Goal: Task Accomplishment & Management: Use online tool/utility

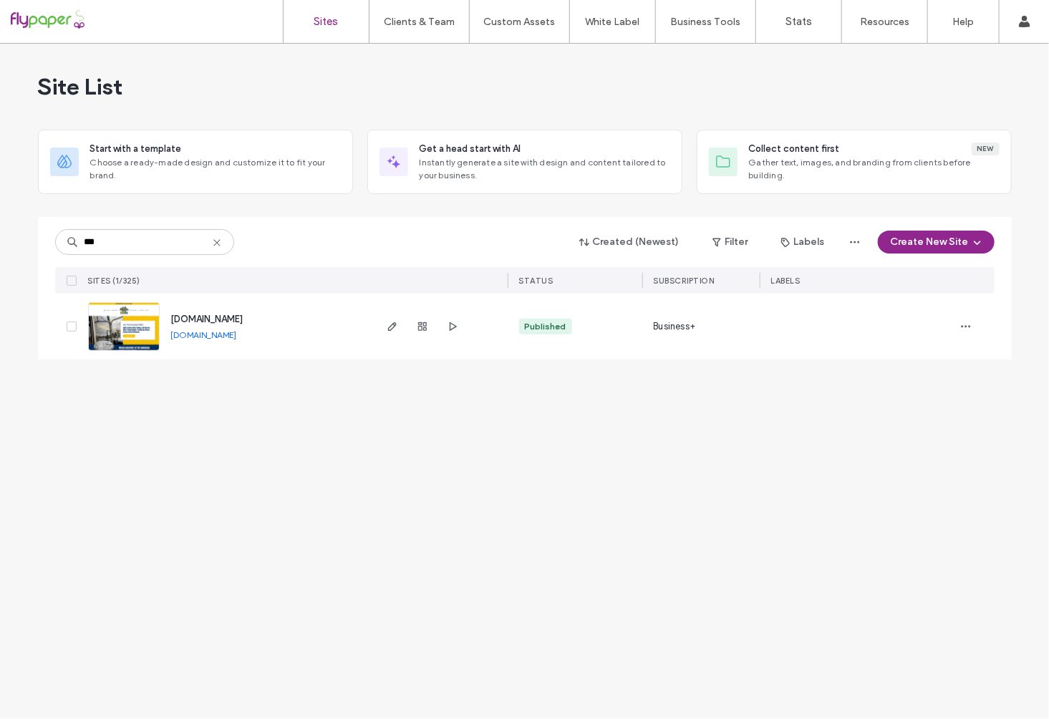
type input "***"
click at [240, 315] on span "[DOMAIN_NAME]" at bounding box center [207, 319] width 72 height 11
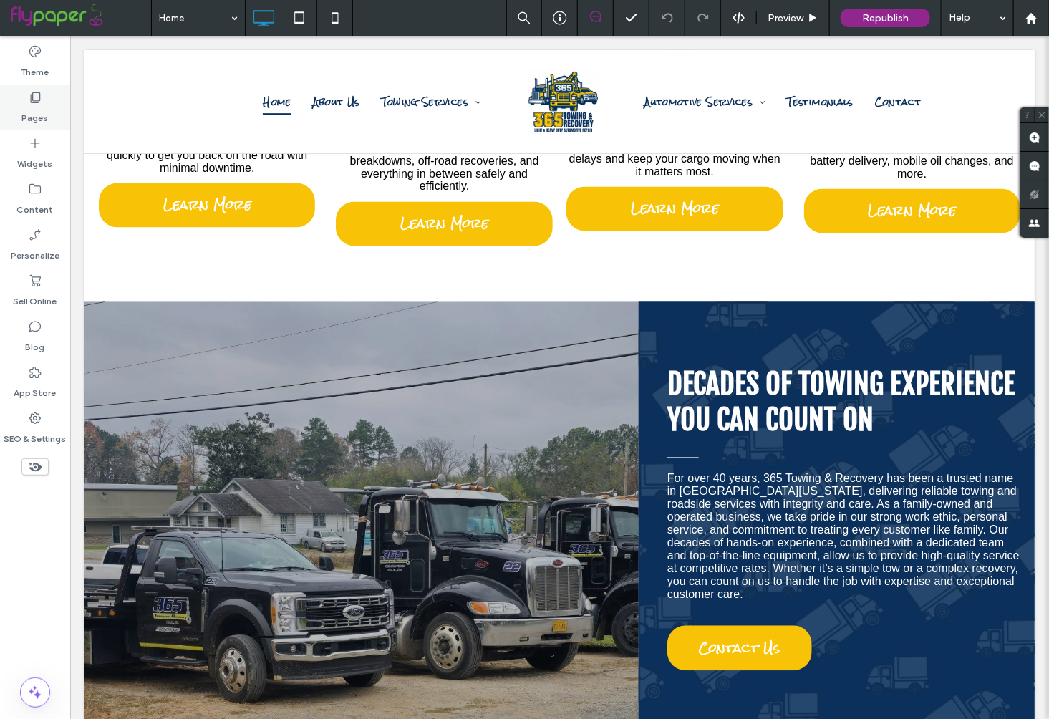
click at [39, 100] on use at bounding box center [36, 97] width 10 height 11
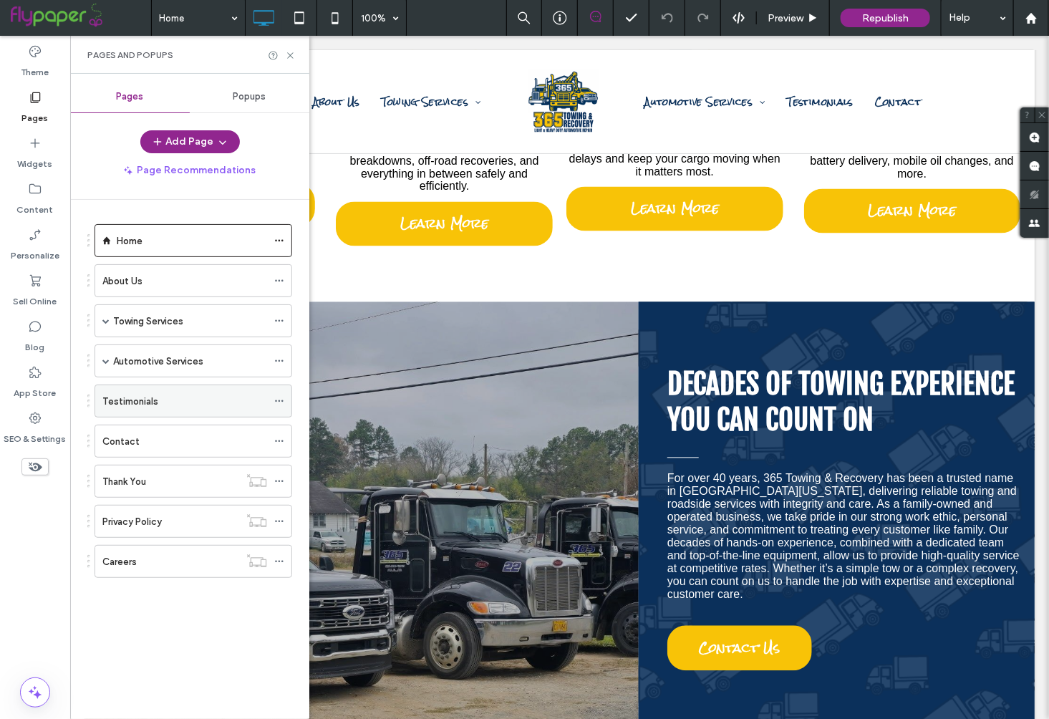
click at [157, 399] on div "Testimonials" at bounding box center [184, 401] width 165 height 15
click at [296, 54] on div "Pages and Popups" at bounding box center [189, 55] width 239 height 38
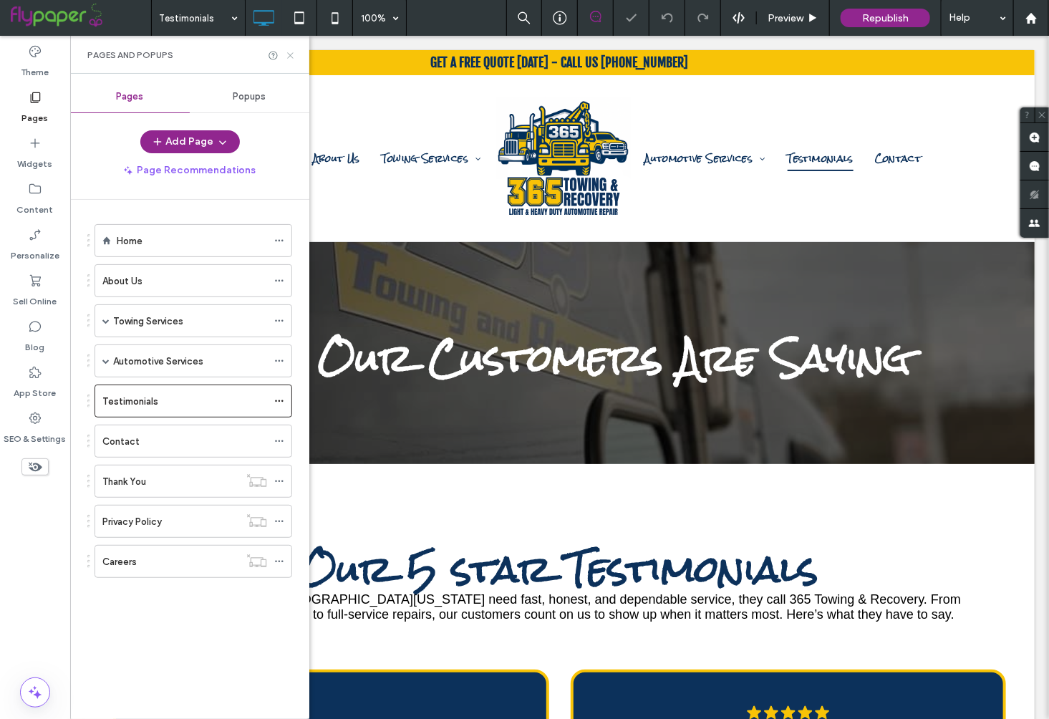
click at [294, 54] on icon at bounding box center [290, 55] width 11 height 11
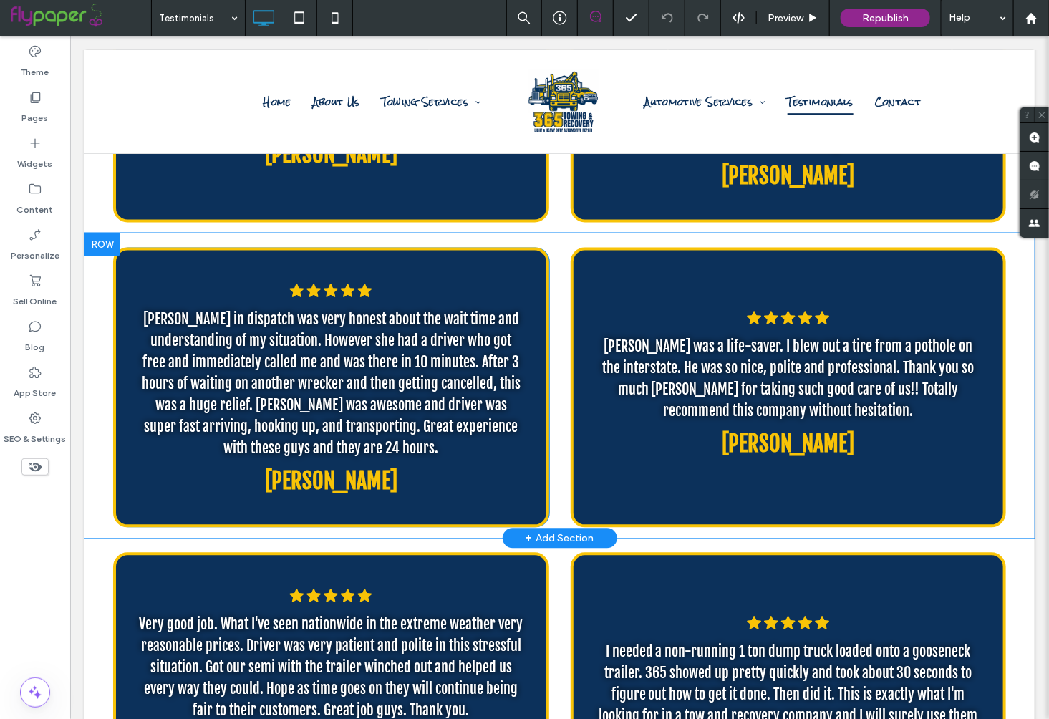
scroll to position [1029, 0]
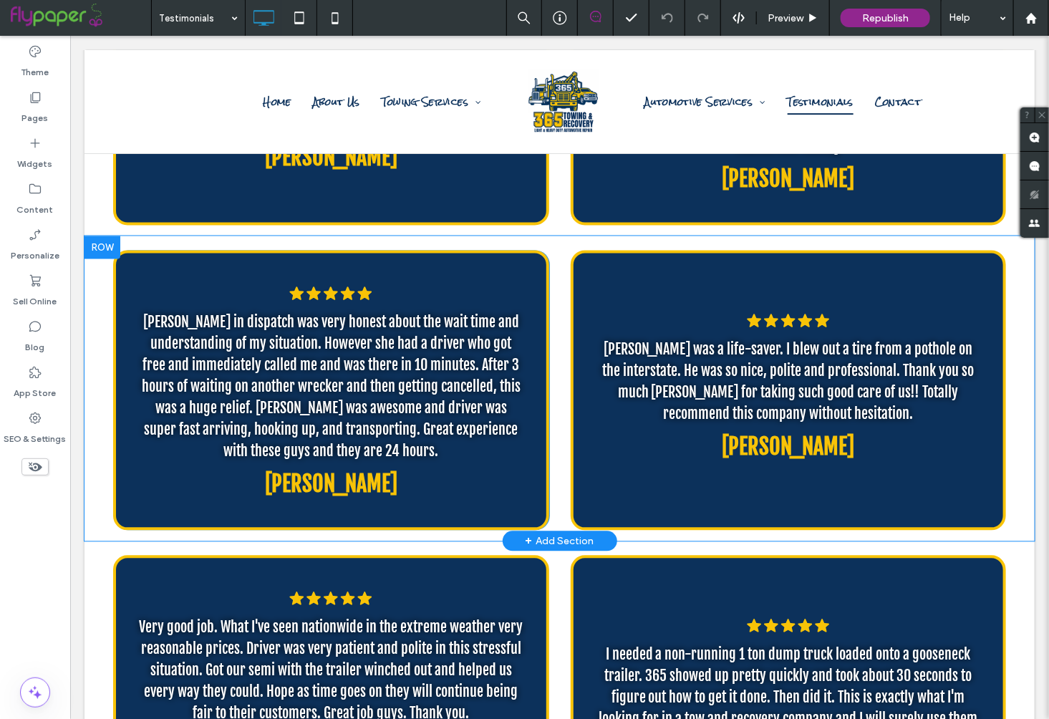
click at [533, 267] on div ".cls-1-1670365560-1670365560 { fill: #00000; stroke-width: 0px; } Heather in di…" at bounding box center [330, 390] width 436 height 280
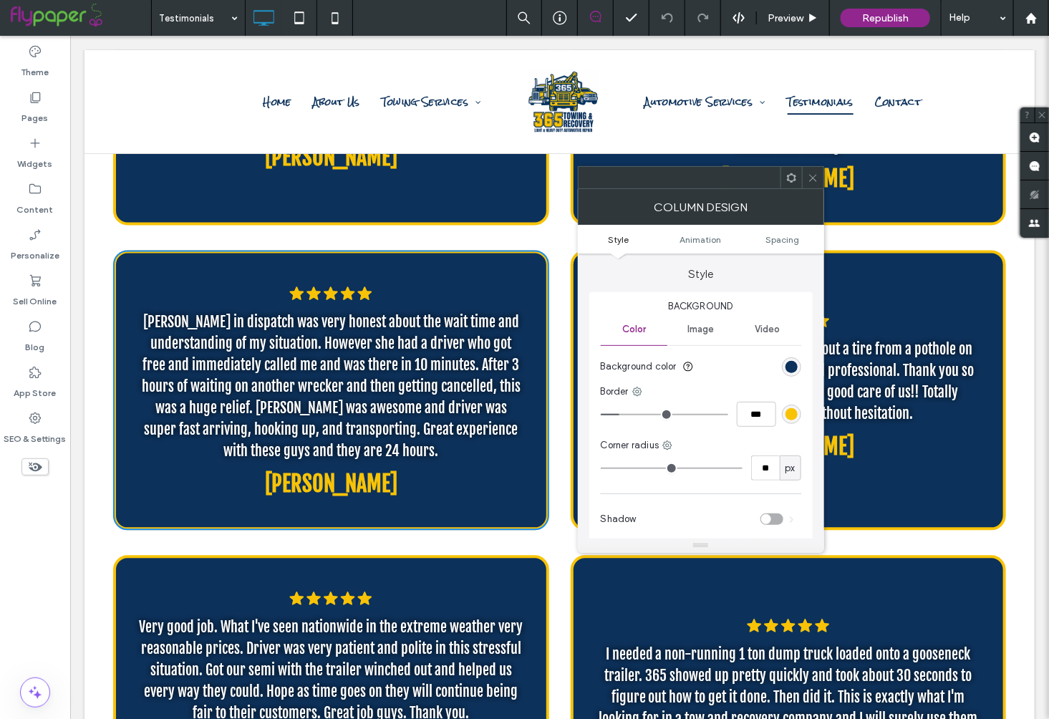
click at [818, 176] on div at bounding box center [812, 177] width 21 height 21
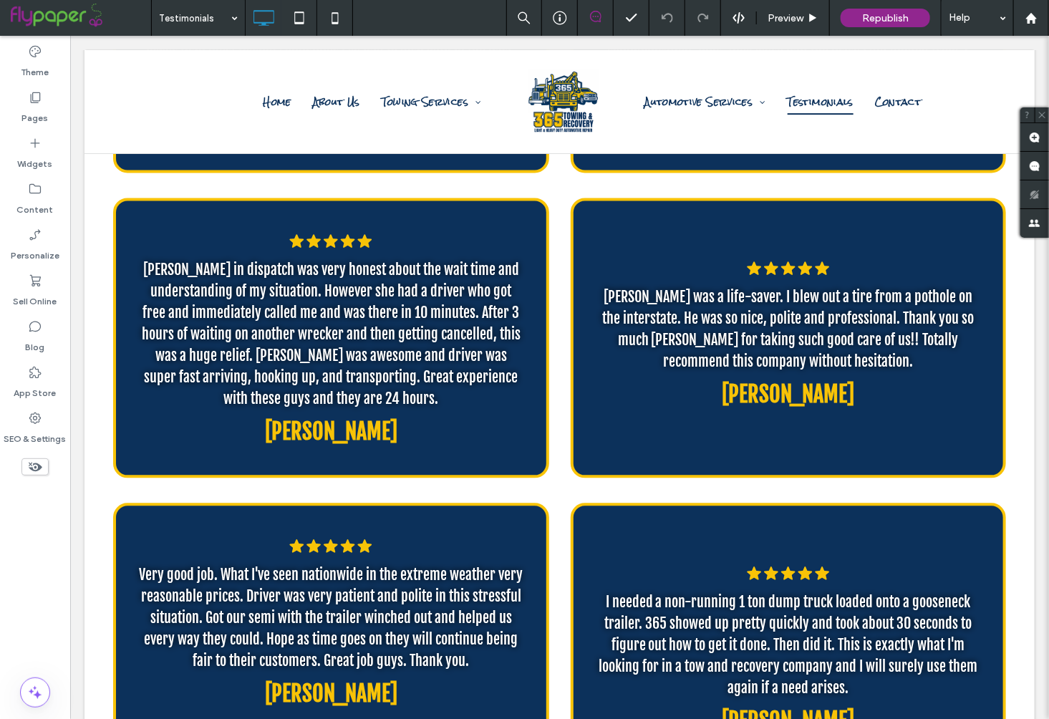
scroll to position [1081, 0]
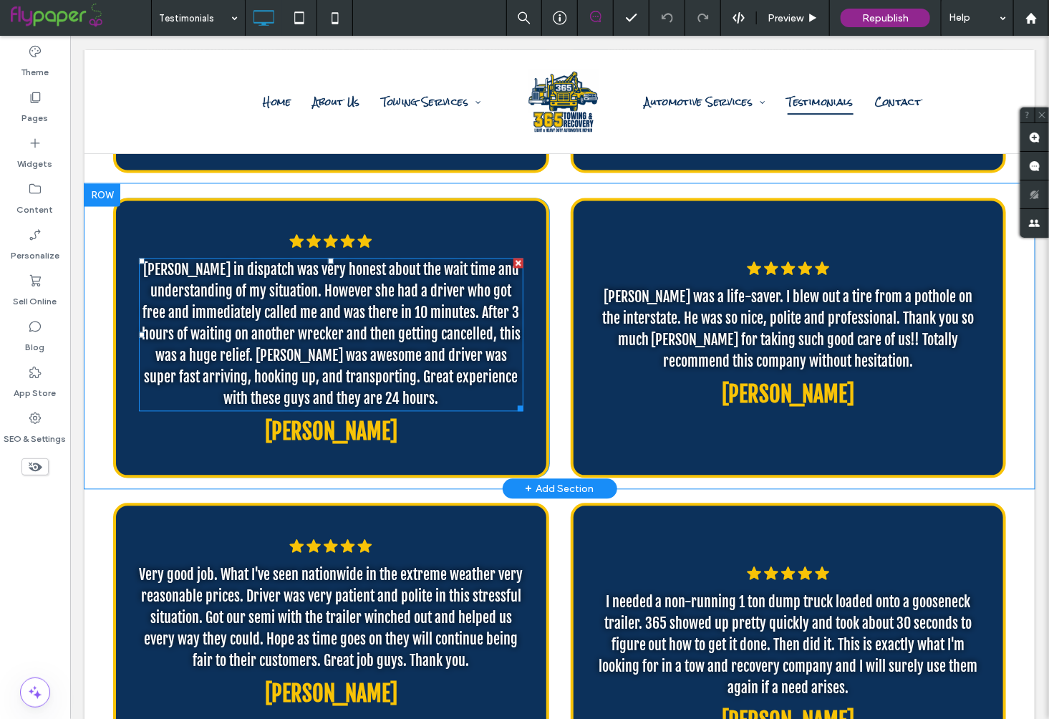
click at [299, 338] on span "Heather in dispatch was very honest about the wait time and understanding of my…" at bounding box center [330, 334] width 379 height 147
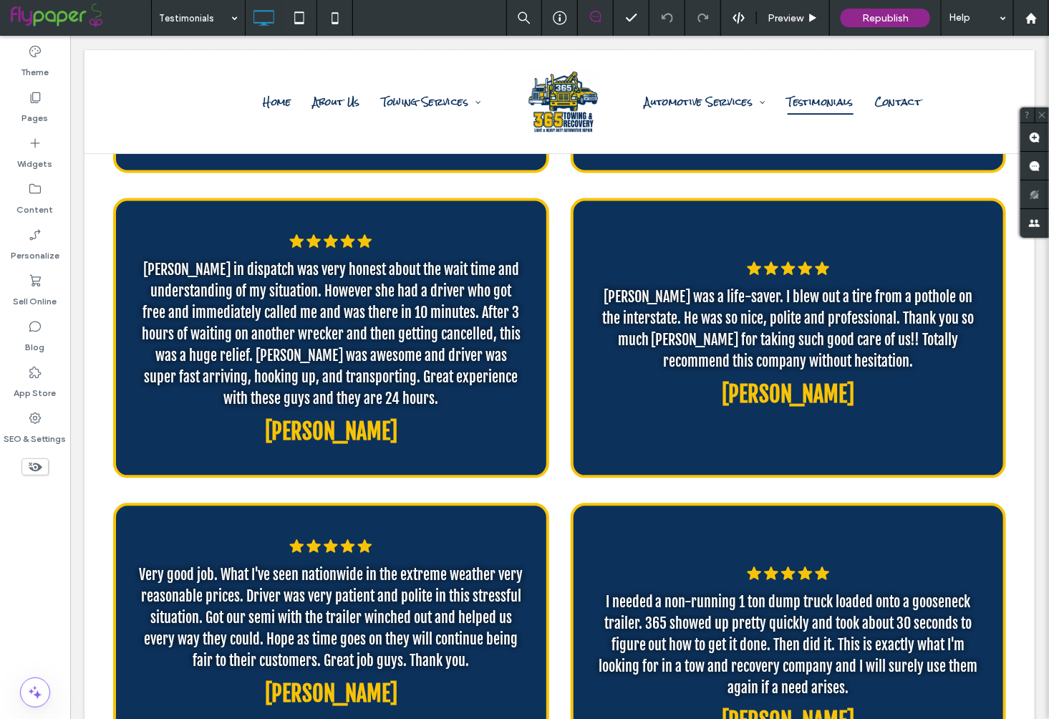
type input "**********"
type input "**"
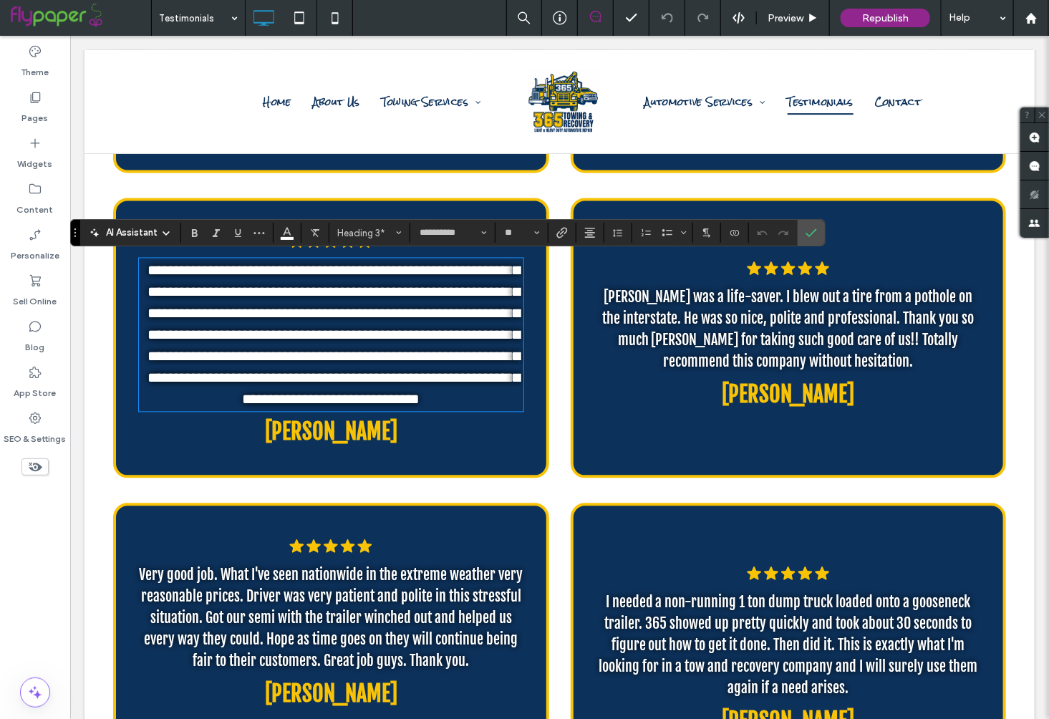
type input "*****"
type input "**"
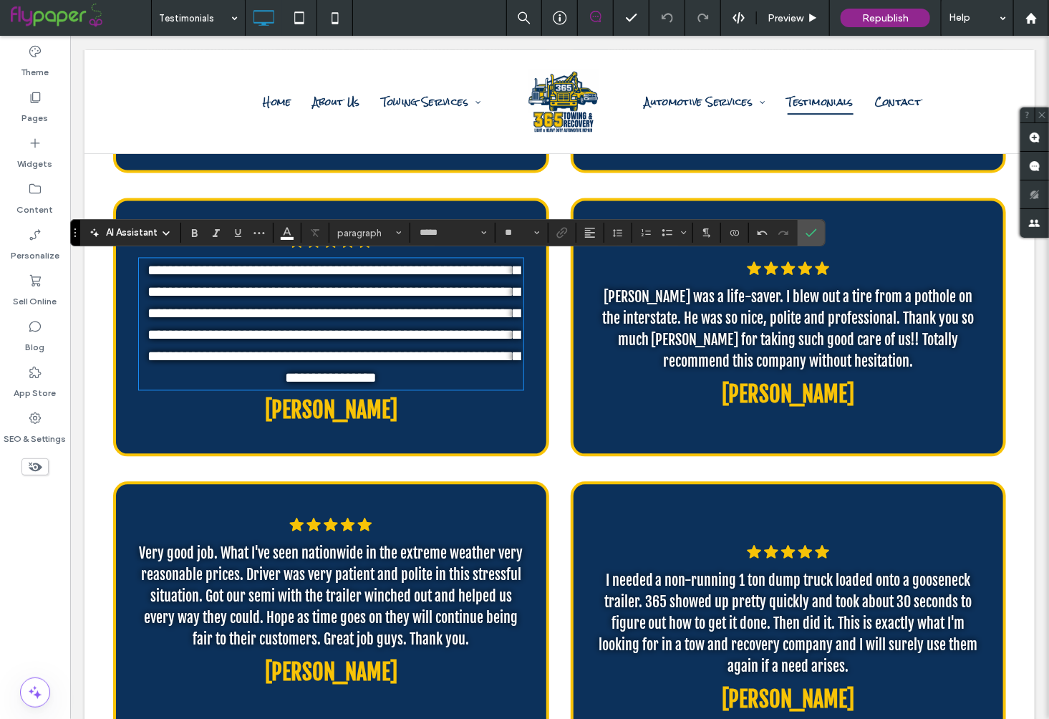
click at [355, 397] on span "Franklin W." at bounding box center [330, 410] width 132 height 26
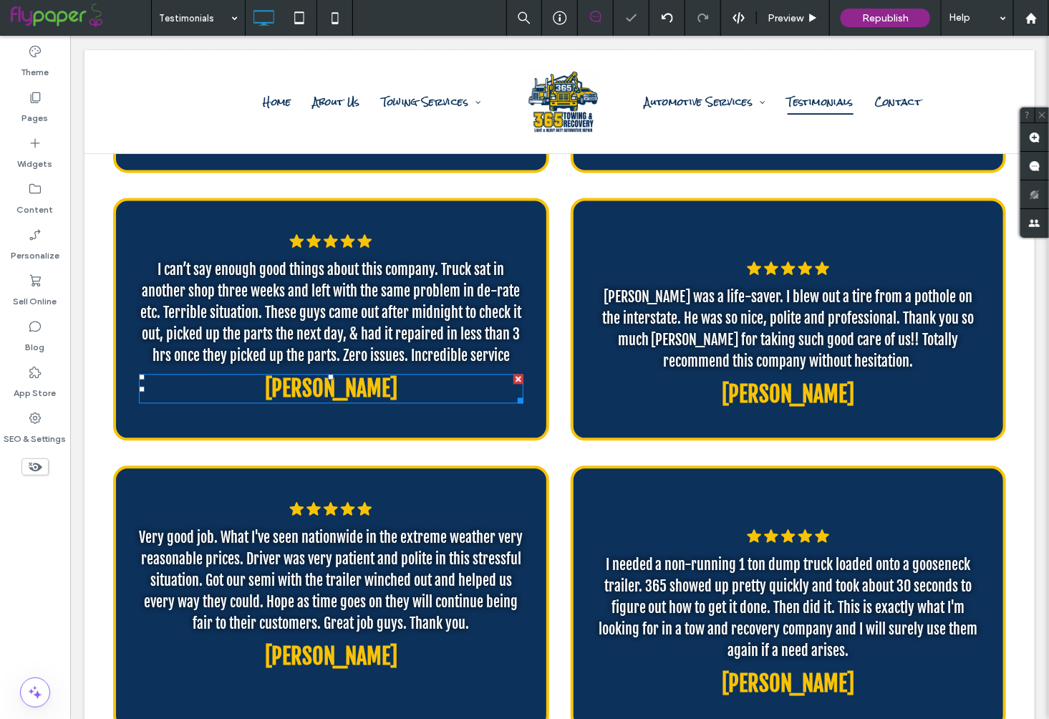
click at [349, 382] on span "Franklin W." at bounding box center [330, 388] width 132 height 26
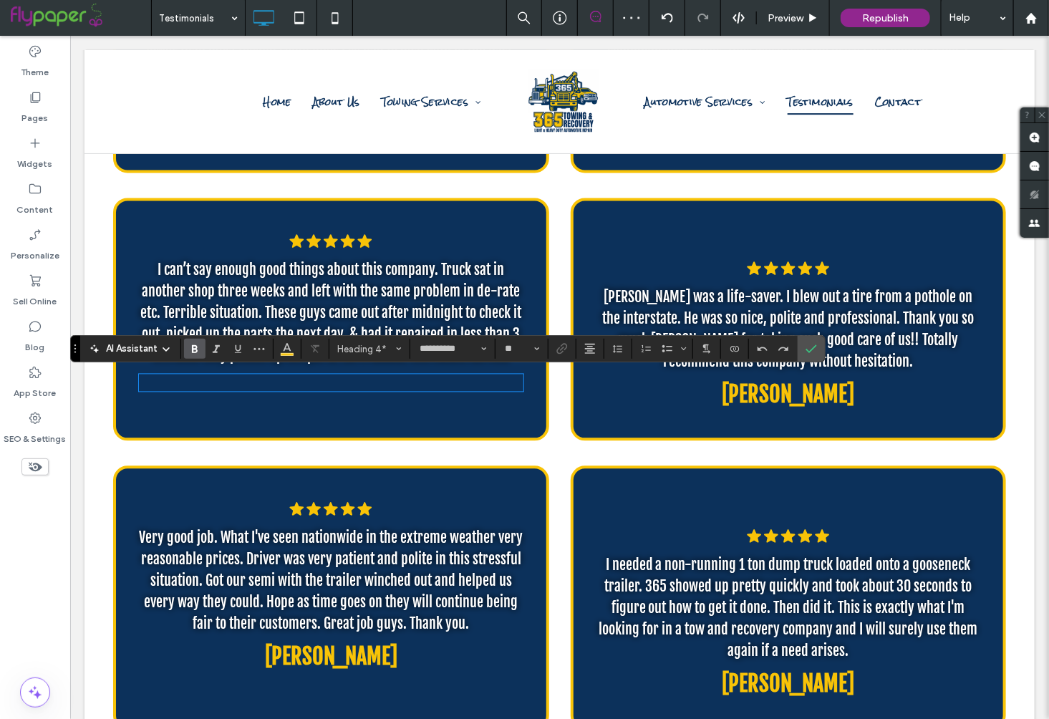
type input "**"
click at [806, 349] on icon "Confirm" at bounding box center [811, 348] width 11 height 11
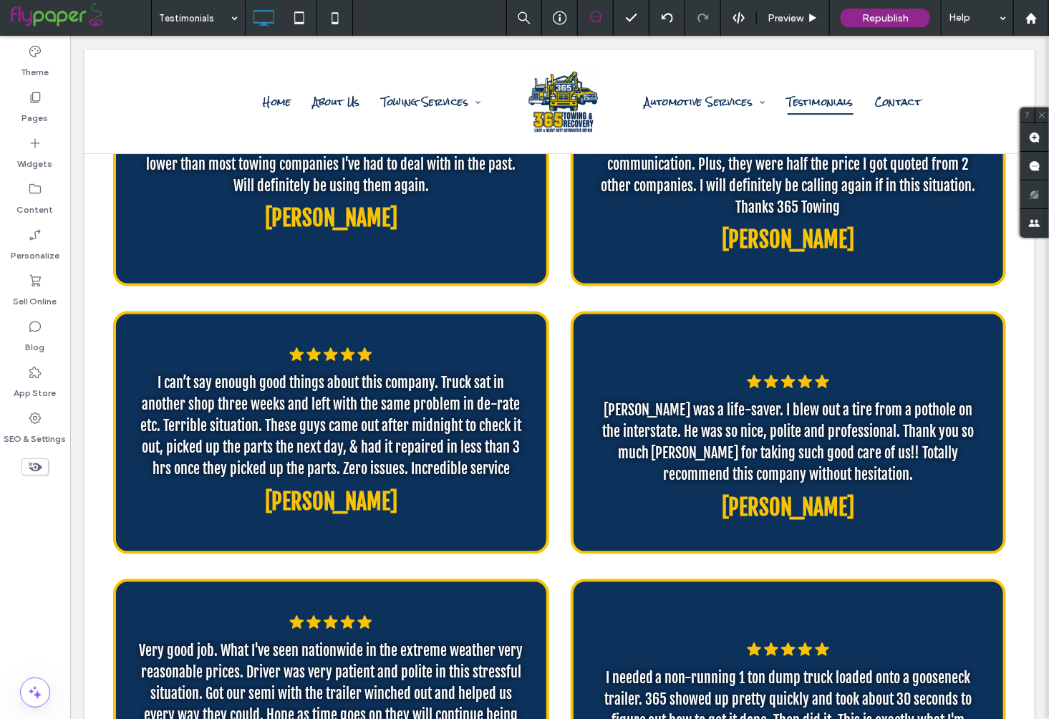
scroll to position [443, 0]
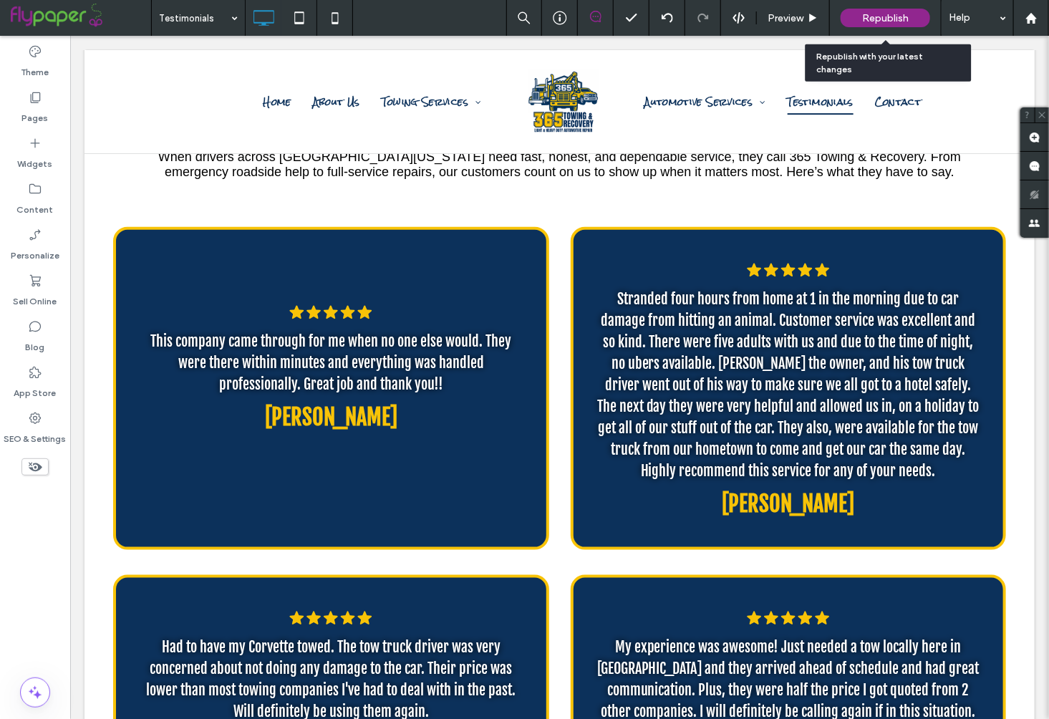
click at [890, 22] on span "Republish" at bounding box center [885, 18] width 47 height 12
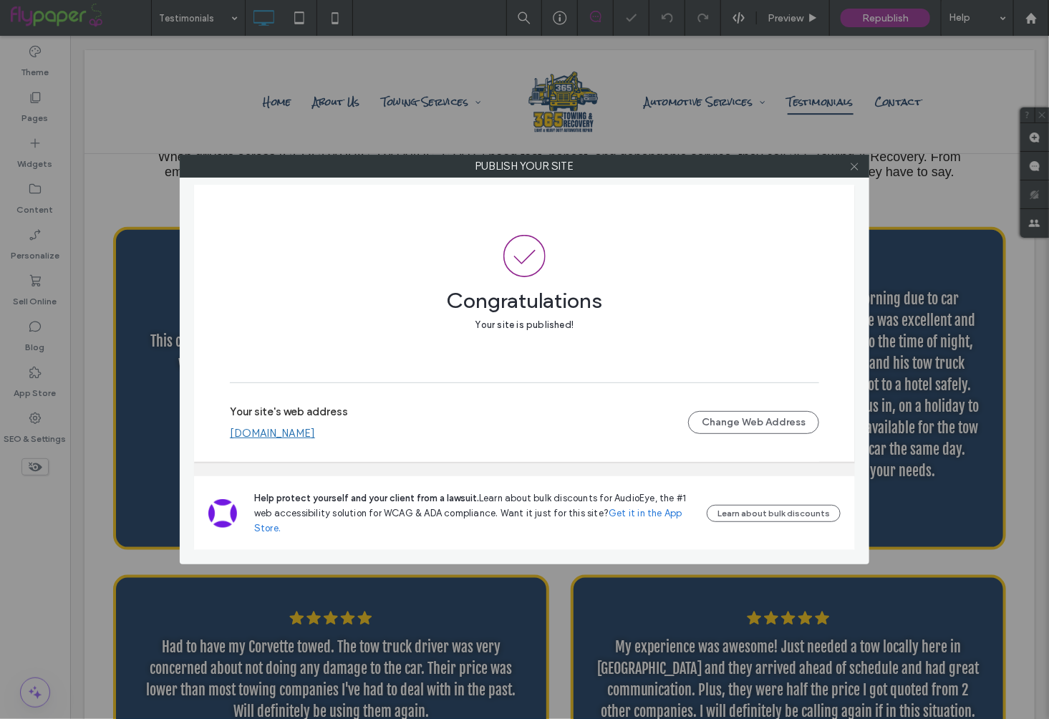
click at [856, 169] on icon at bounding box center [854, 166] width 11 height 11
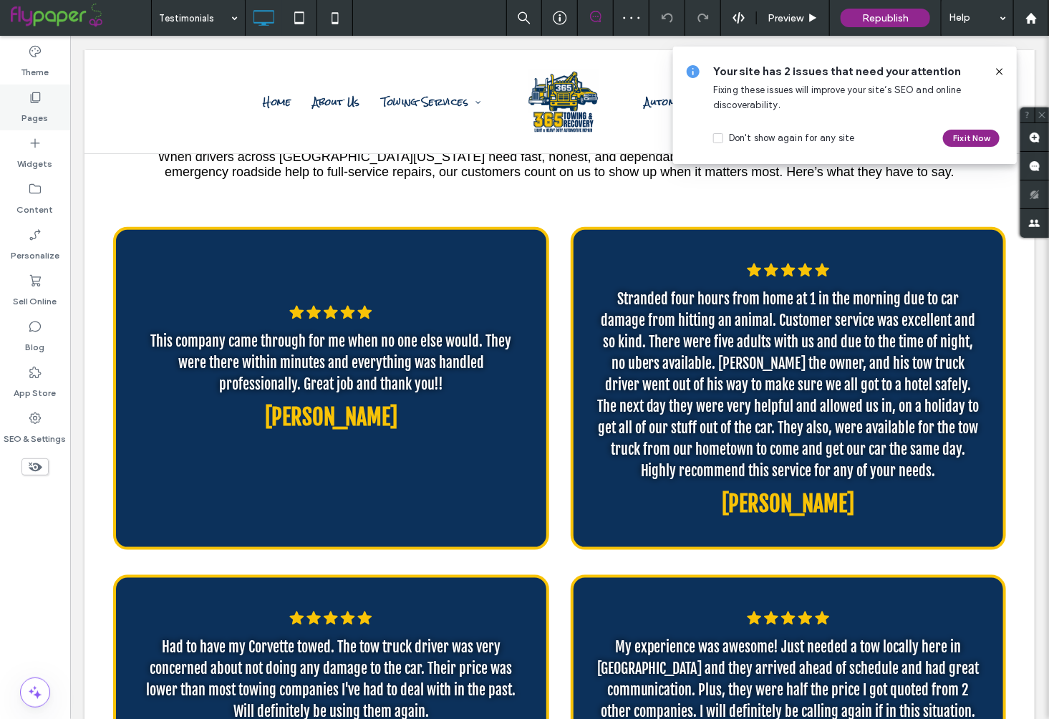
click at [49, 111] on div "Pages" at bounding box center [35, 107] width 70 height 46
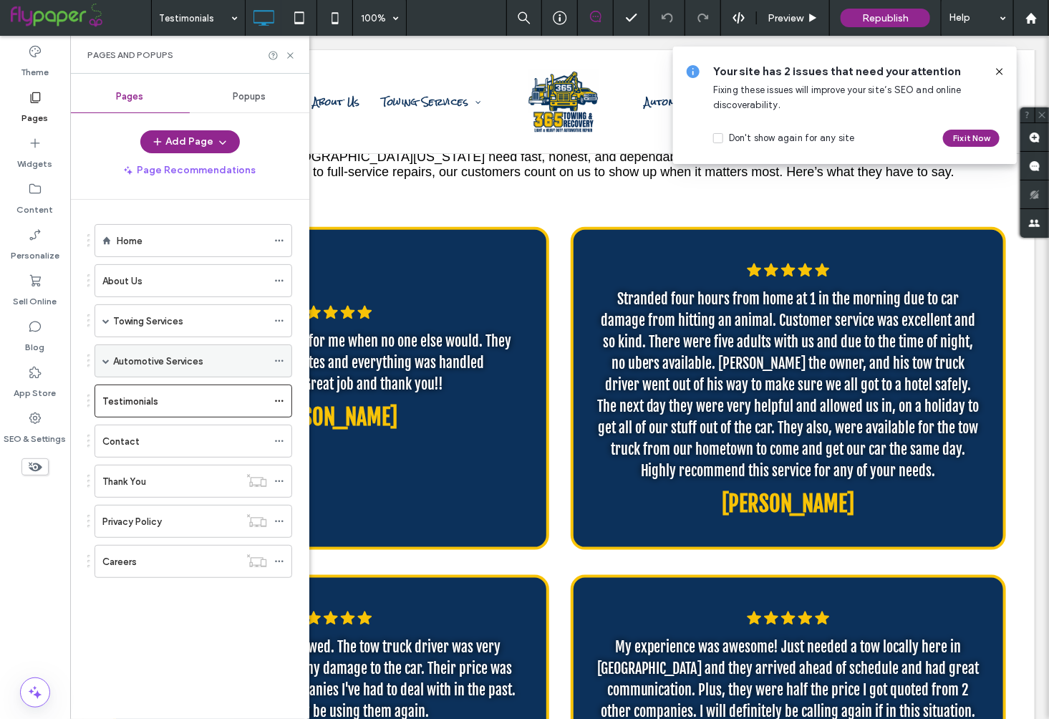
click at [106, 353] on span at bounding box center [105, 361] width 7 height 32
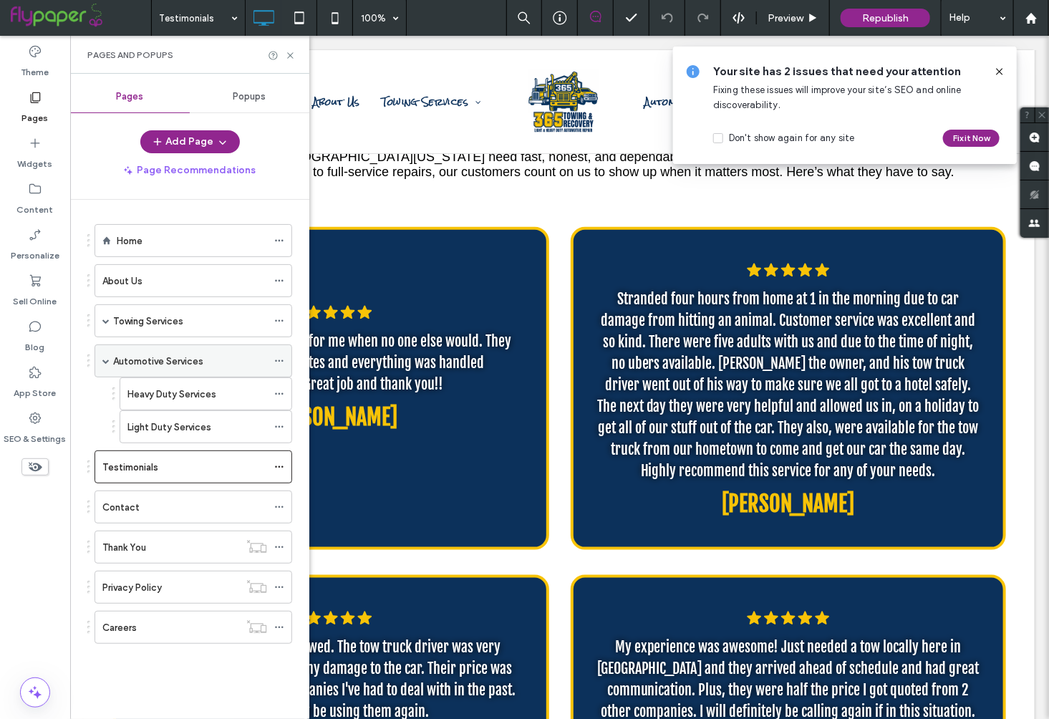
click at [278, 361] on icon at bounding box center [279, 361] width 10 height 10
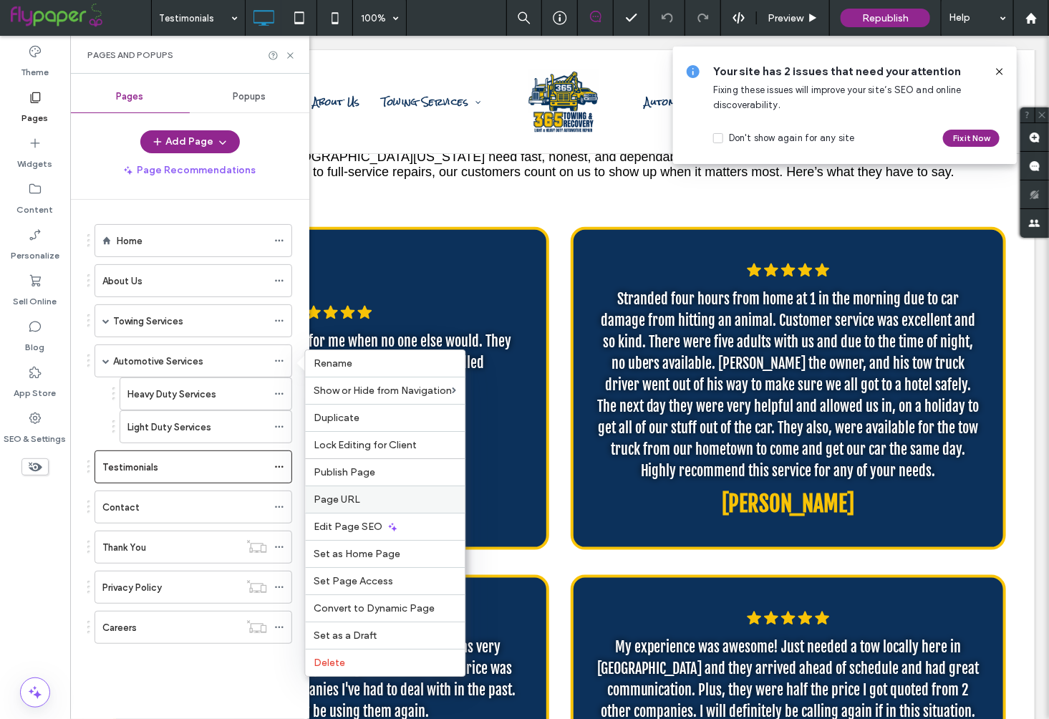
click at [356, 499] on span "Page URL" at bounding box center [337, 499] width 47 height 12
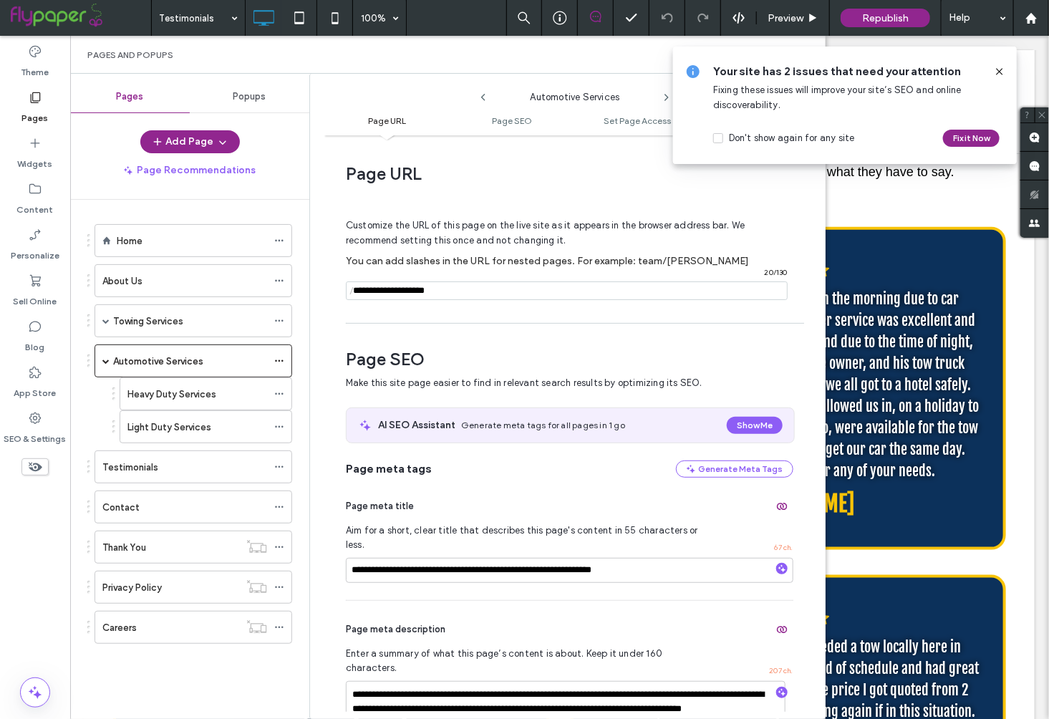
scroll to position [7, 0]
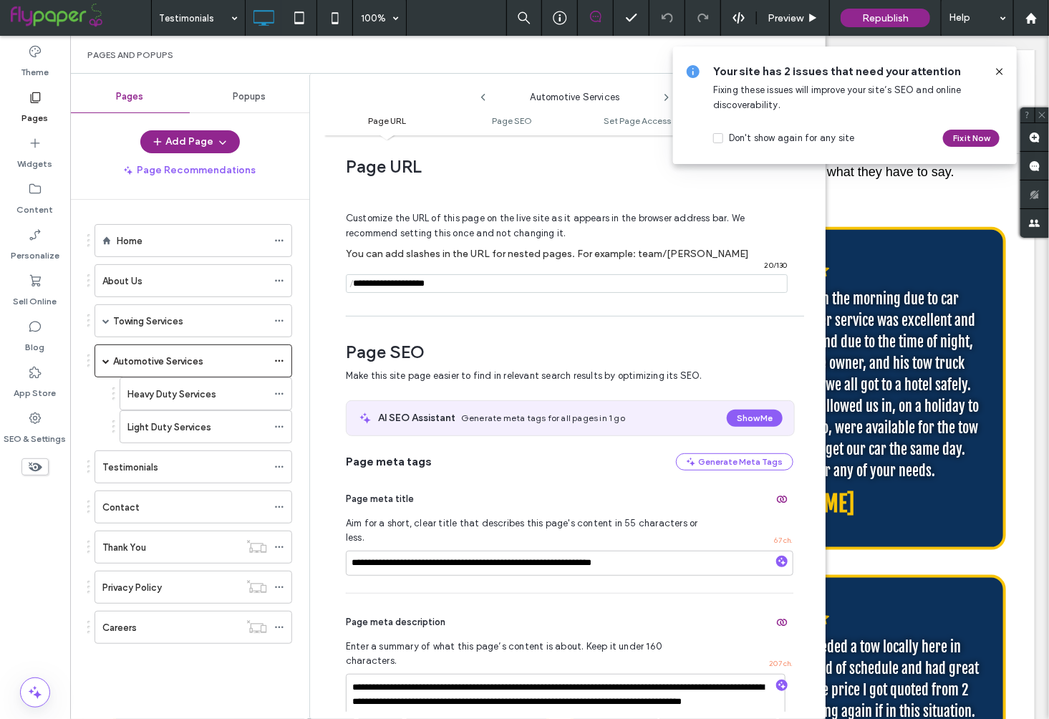
click at [996, 72] on icon at bounding box center [999, 71] width 11 height 11
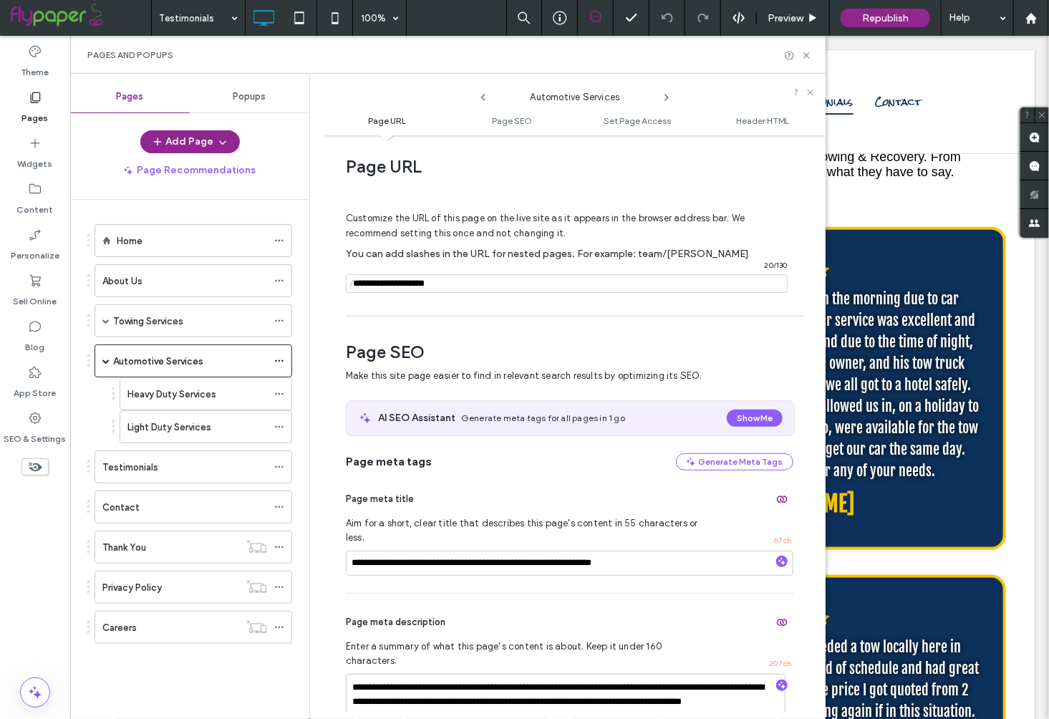
click at [664, 99] on icon at bounding box center [666, 97] width 11 height 11
click at [670, 97] on icon at bounding box center [666, 97] width 11 height 11
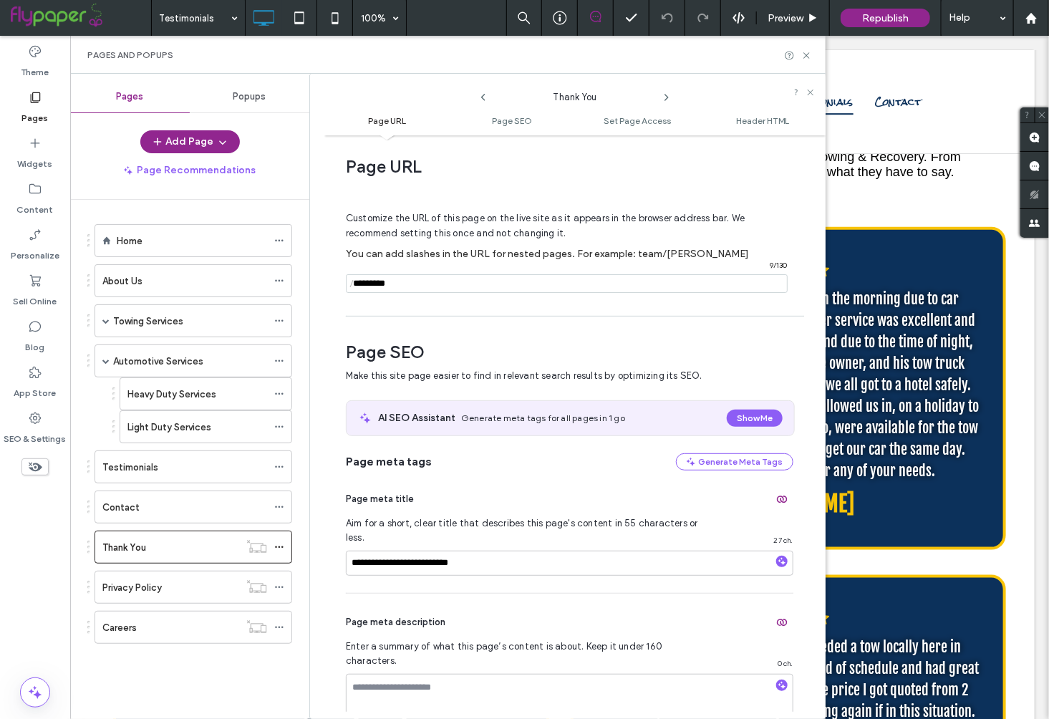
click at [670, 97] on icon at bounding box center [666, 97] width 11 height 11
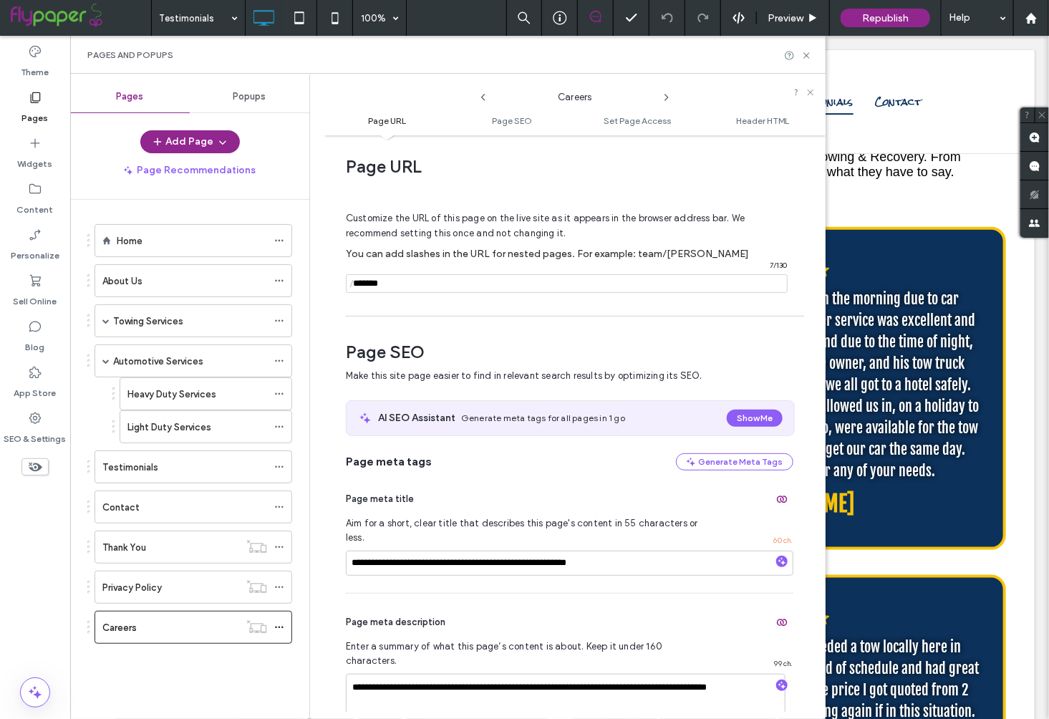
click at [482, 96] on use at bounding box center [483, 97] width 4 height 7
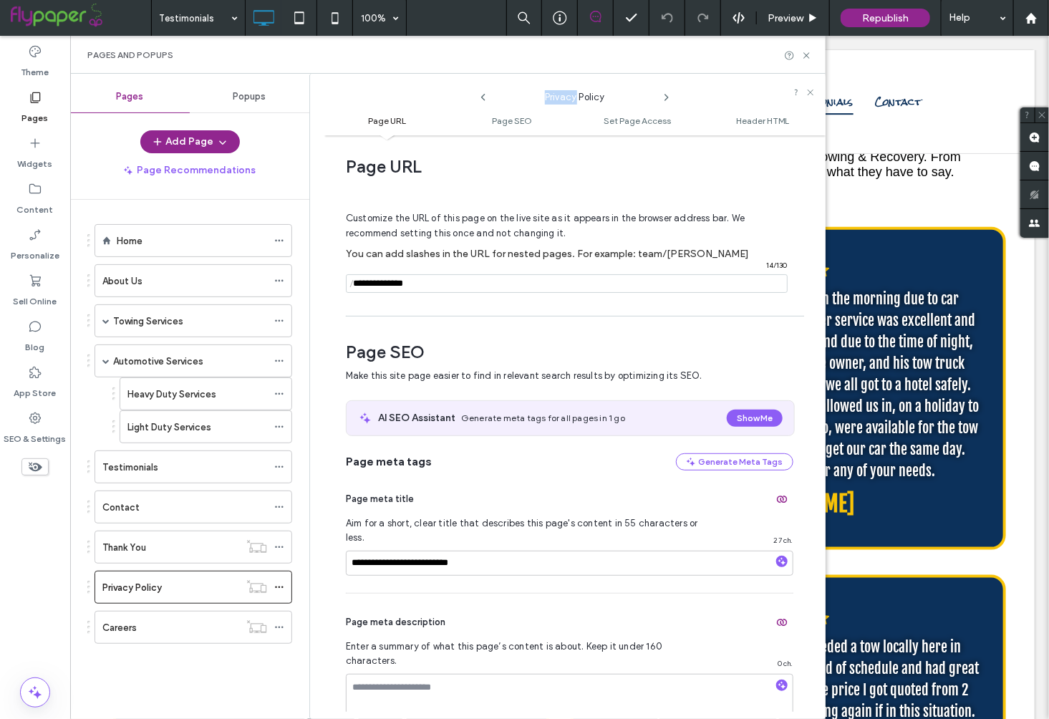
click at [482, 96] on use at bounding box center [483, 97] width 4 height 7
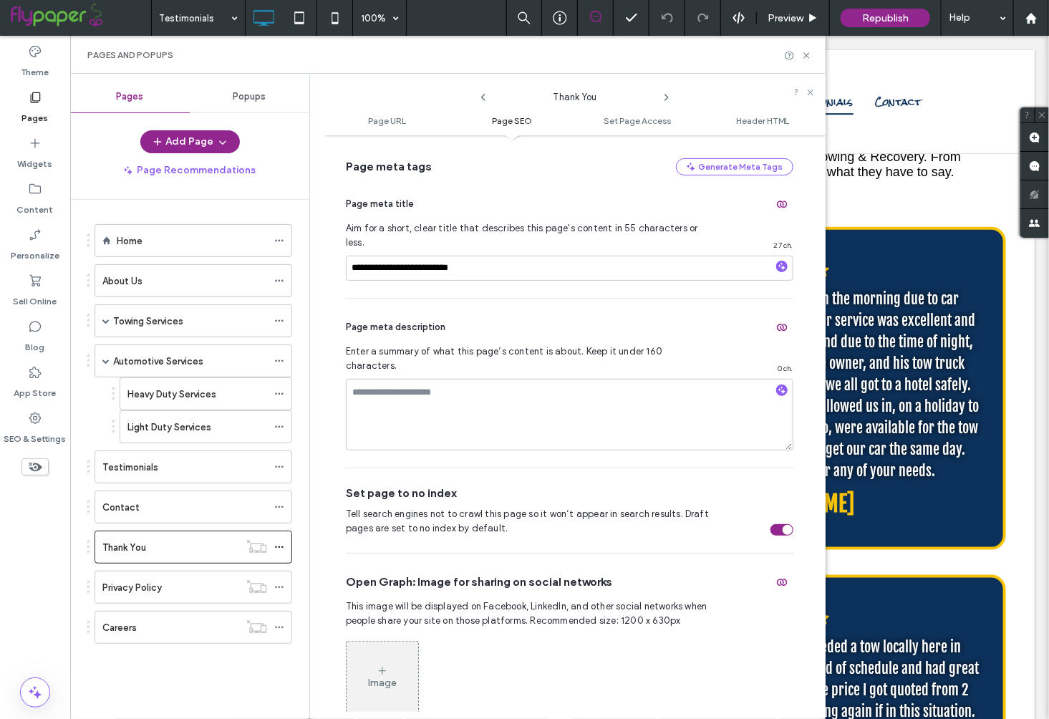
scroll to position [336, 0]
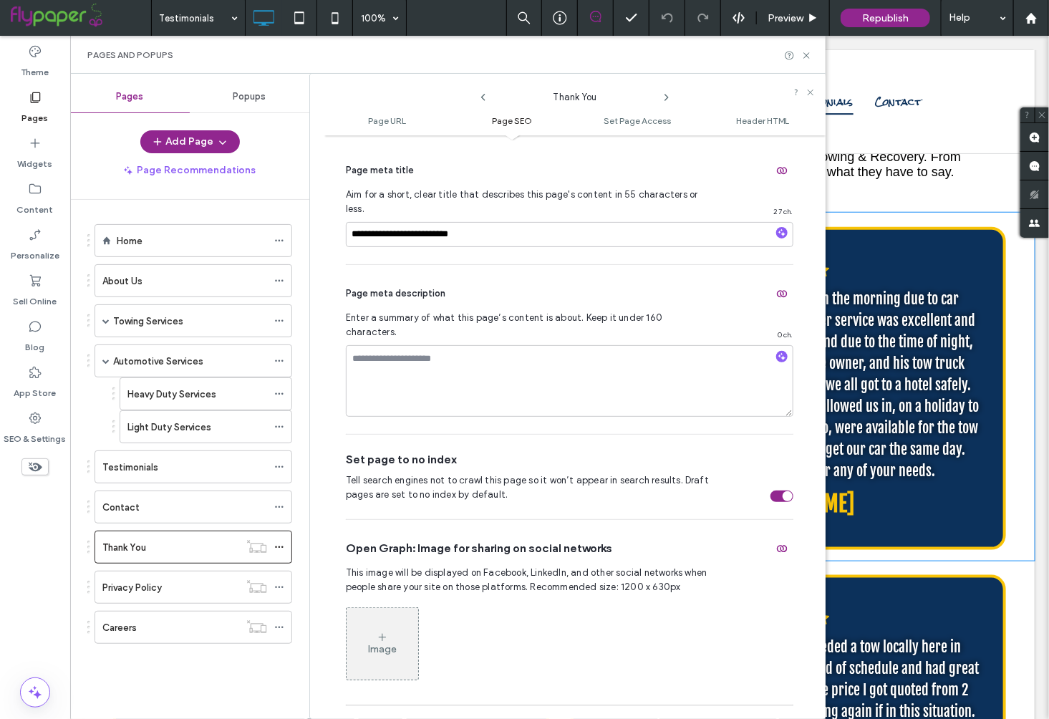
click at [921, 228] on div ".cls-1-1670365560-1670365560 { fill: #00000; stroke-width: 0px; } Stranded four…" at bounding box center [788, 387] width 436 height 323
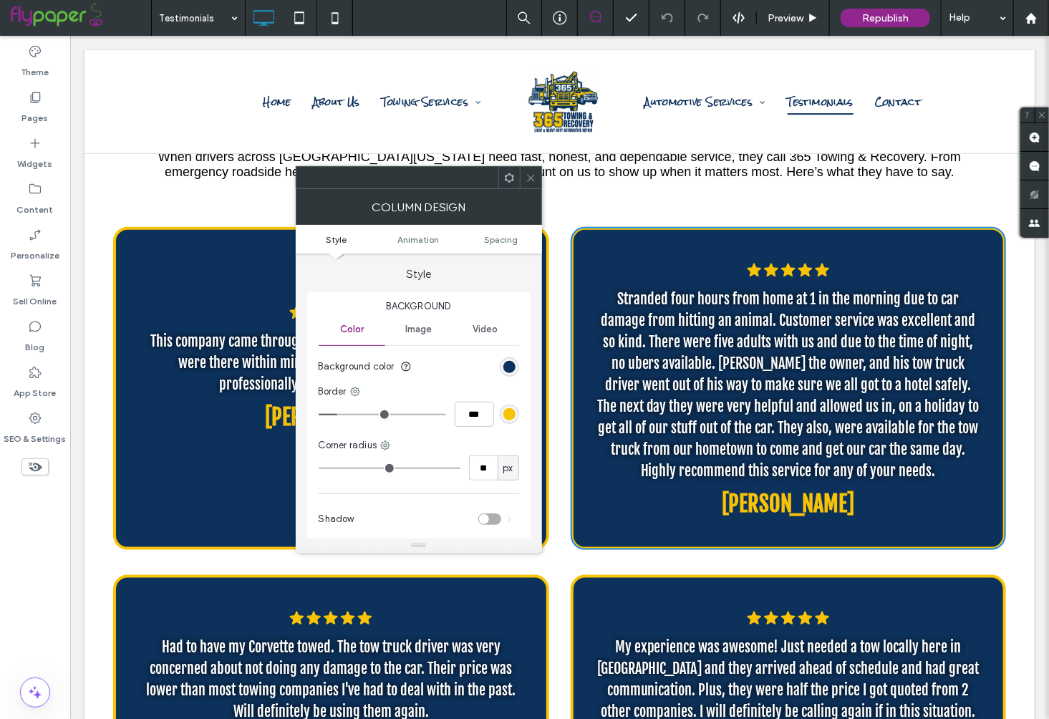
click at [531, 175] on icon at bounding box center [531, 178] width 11 height 11
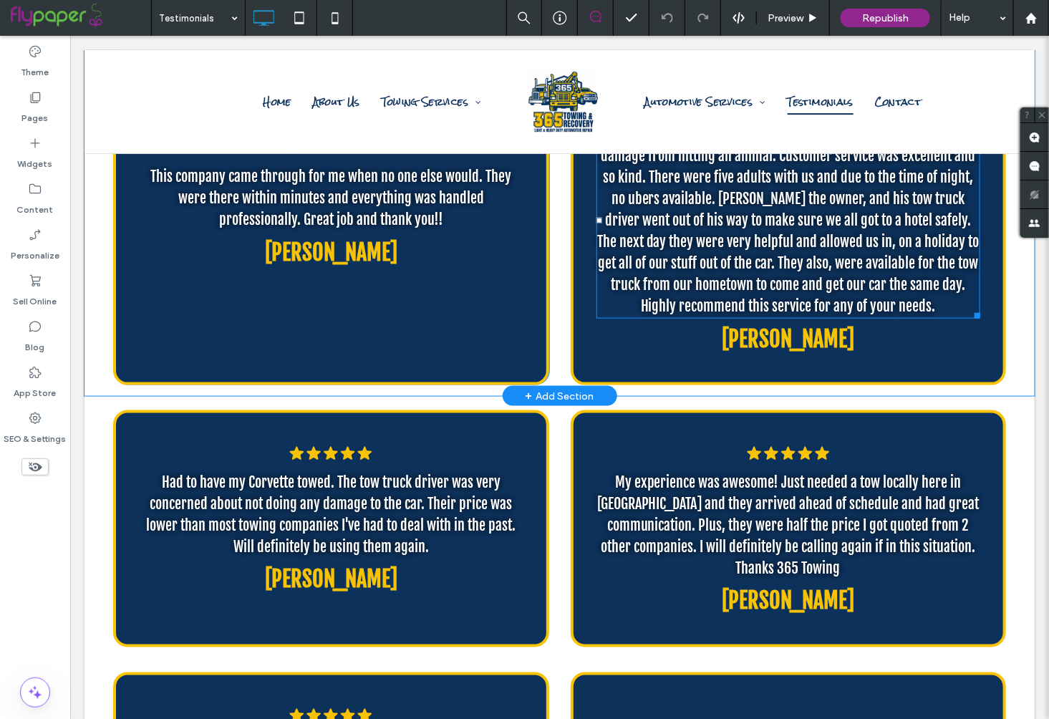
scroll to position [614, 0]
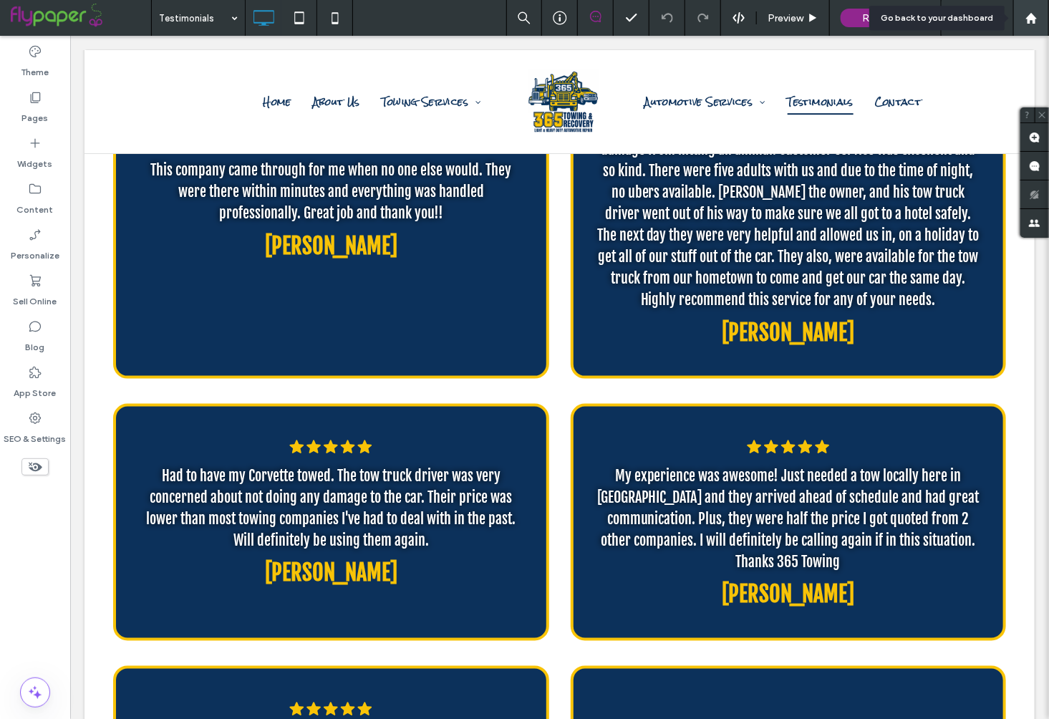
click at [1032, 14] on use at bounding box center [1030, 17] width 11 height 11
